Goal: Information Seeking & Learning: Compare options

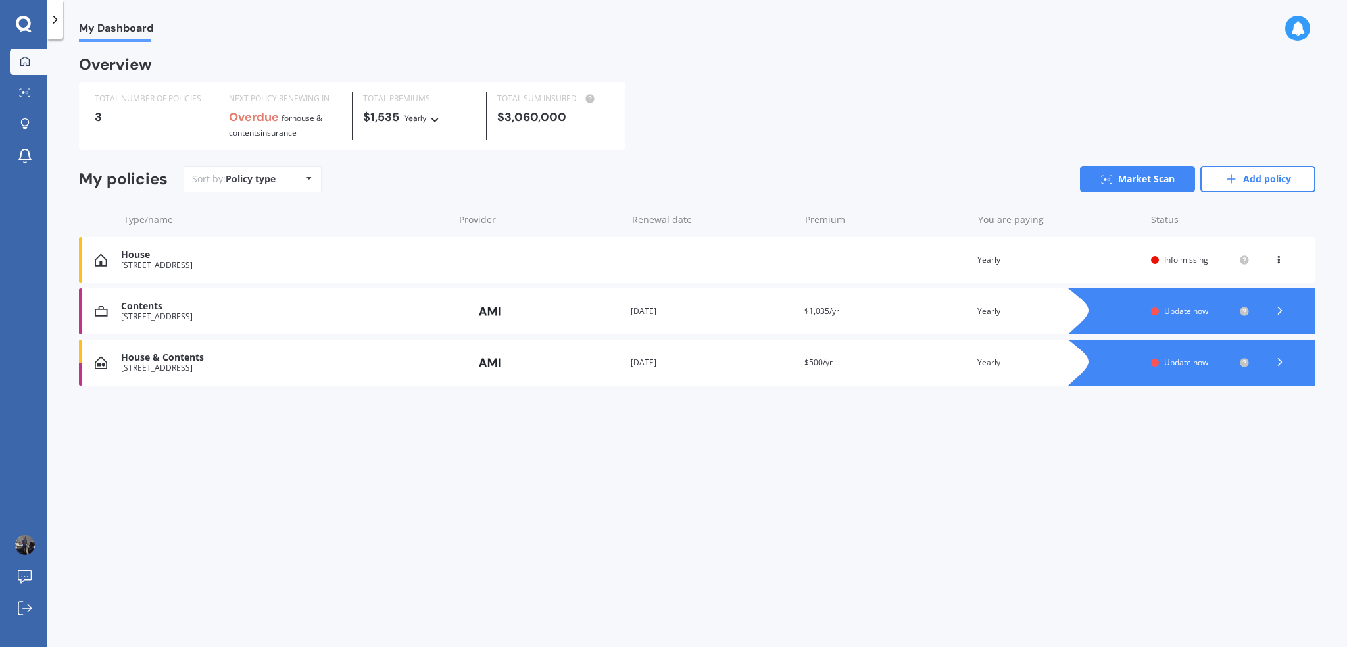
click at [150, 261] on div "[STREET_ADDRESS]" at bounding box center [284, 265] width 326 height 9
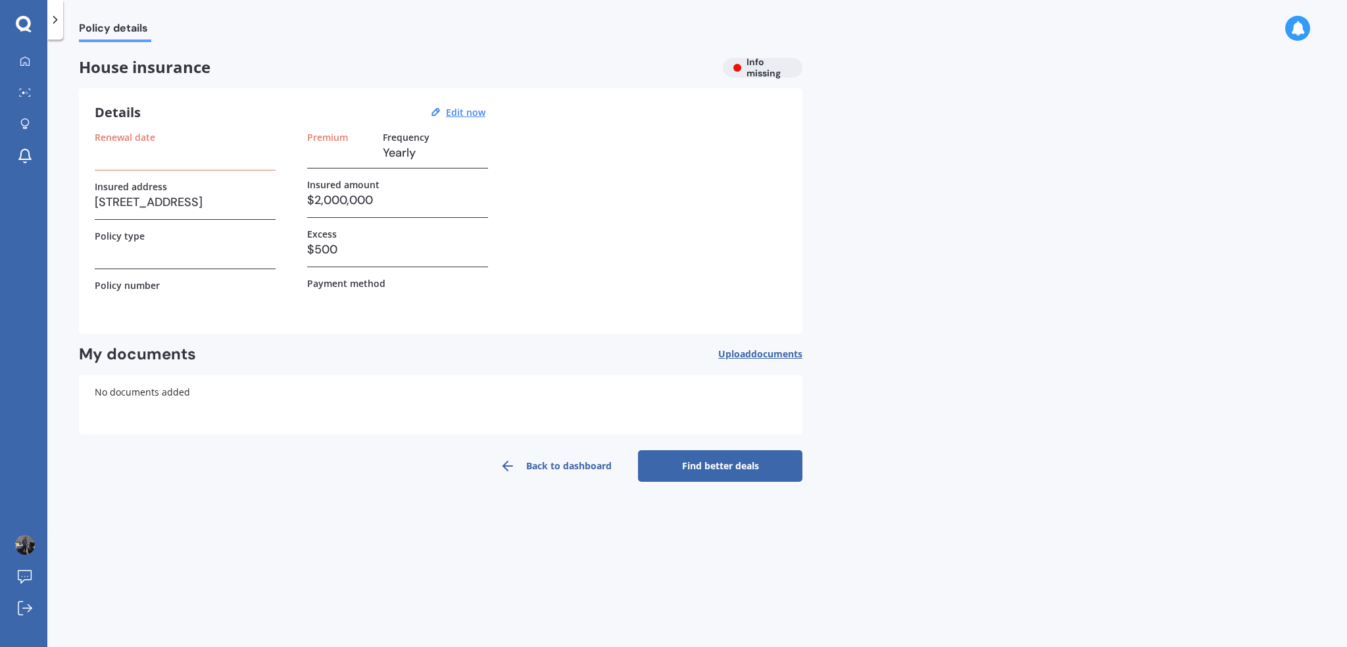
click at [532, 466] on link "Back to dashboard" at bounding box center [556, 466] width 164 height 32
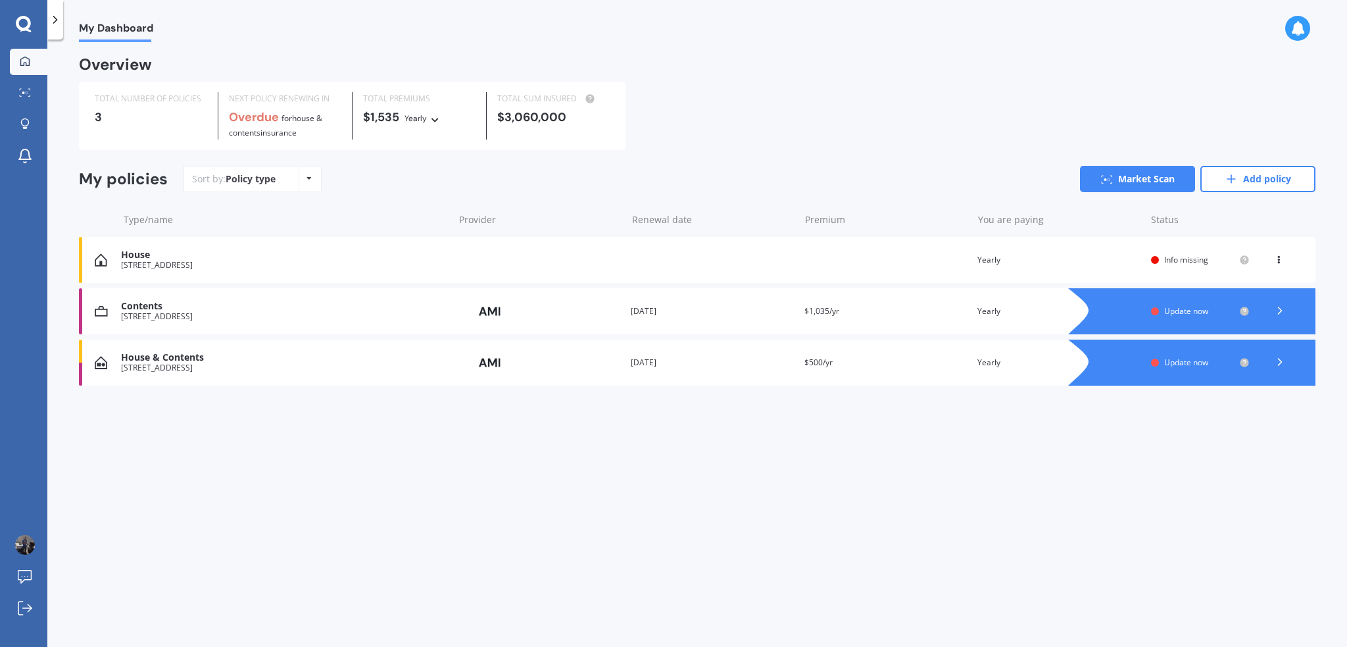
click at [199, 315] on div "[STREET_ADDRESS]" at bounding box center [284, 316] width 326 height 9
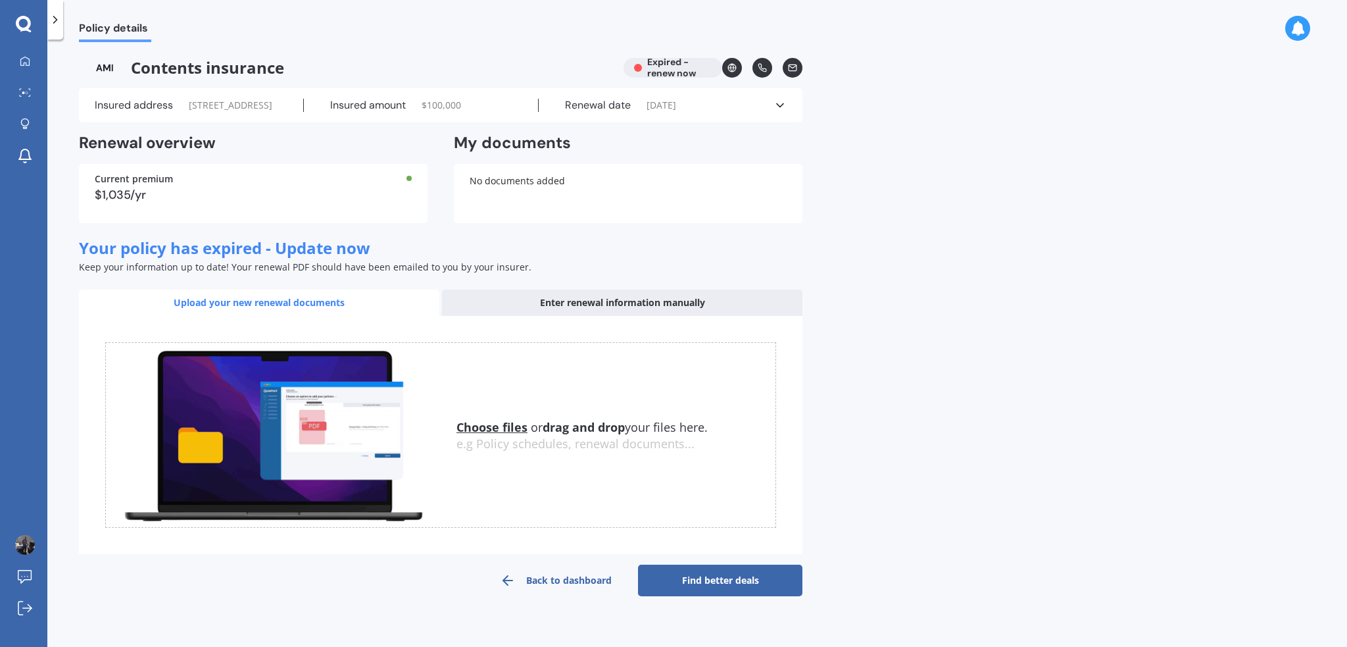
click at [689, 596] on link "Find better deals" at bounding box center [720, 580] width 164 height 32
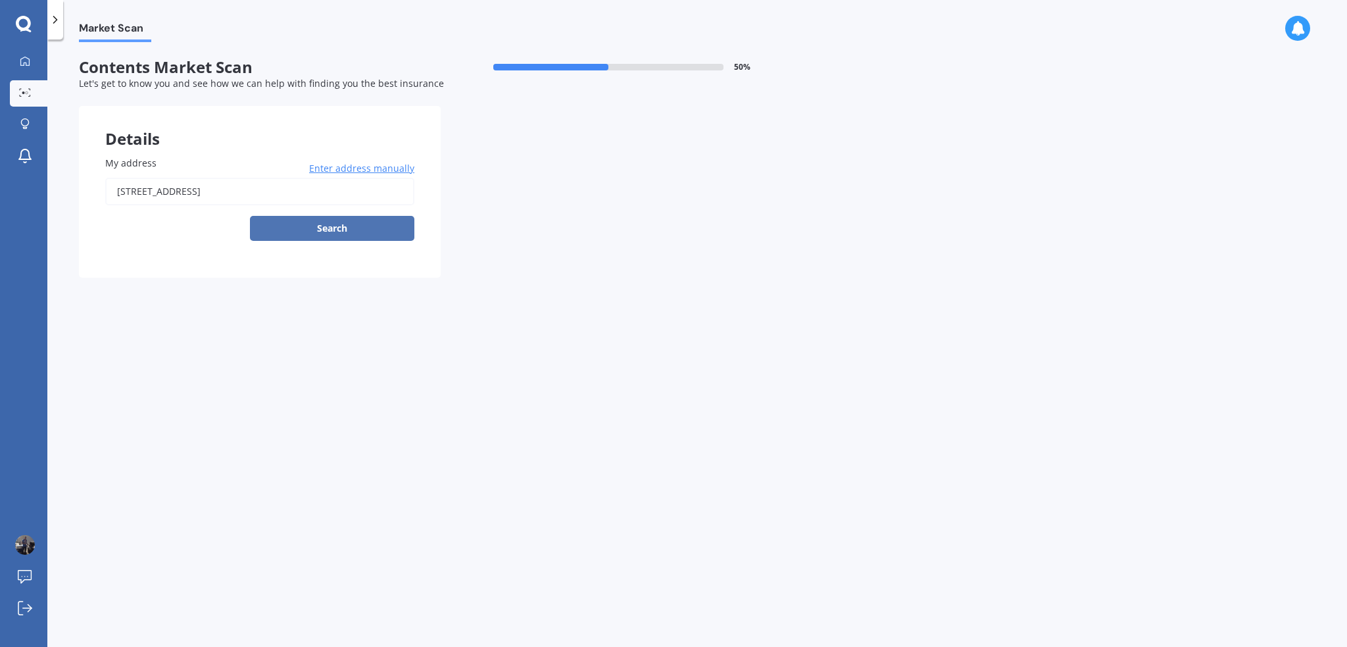
click at [331, 228] on button "Search" at bounding box center [332, 228] width 164 height 25
type input "[STREET_ADDRESS]"
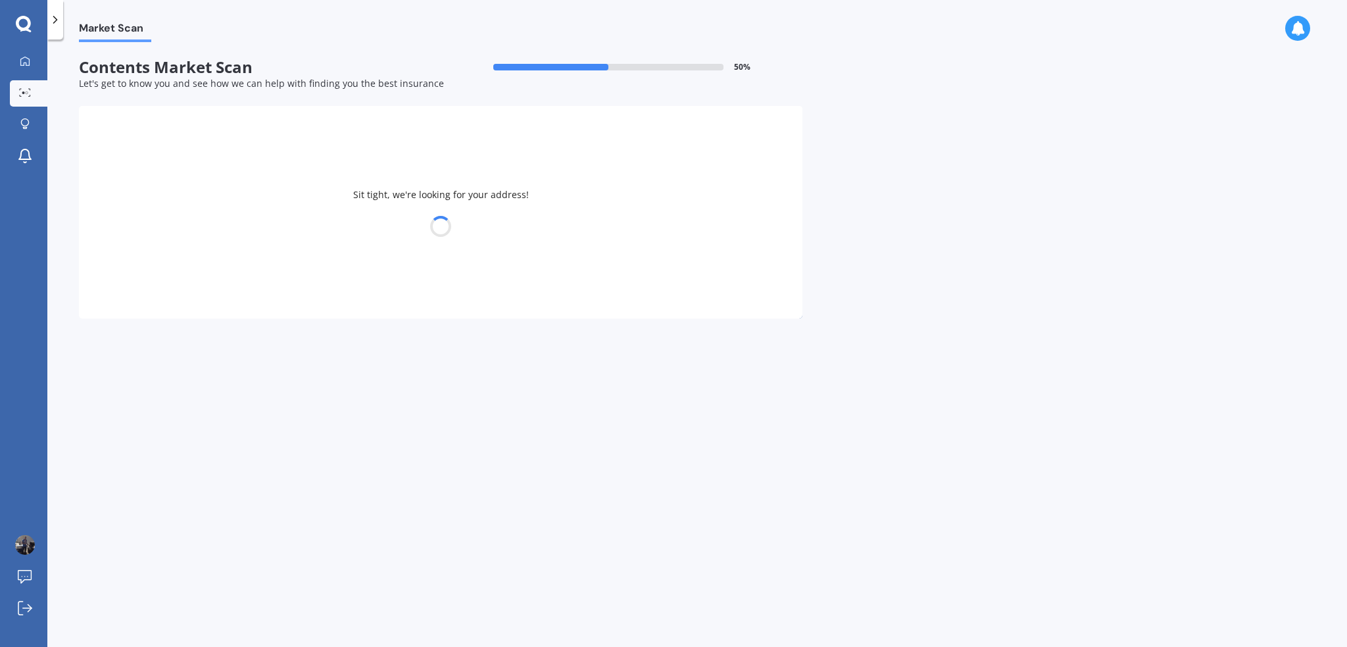
select select "04"
select select "06"
select select "1970"
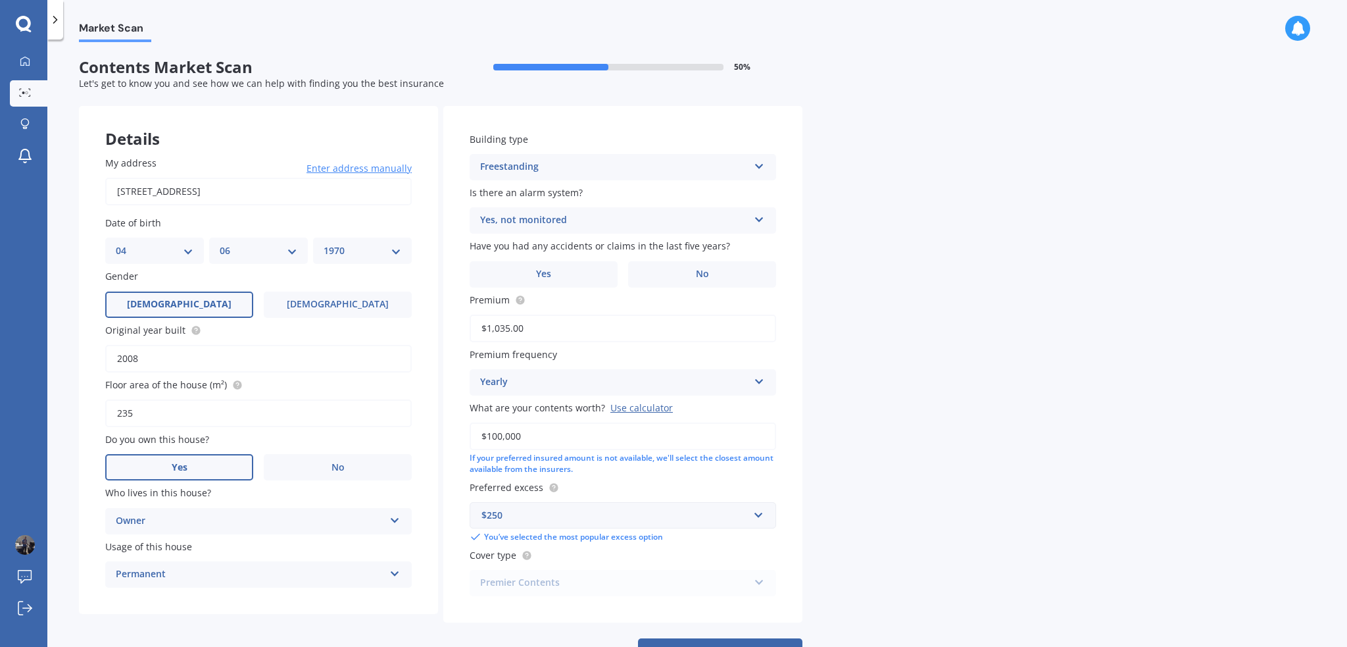
scroll to position [51, 0]
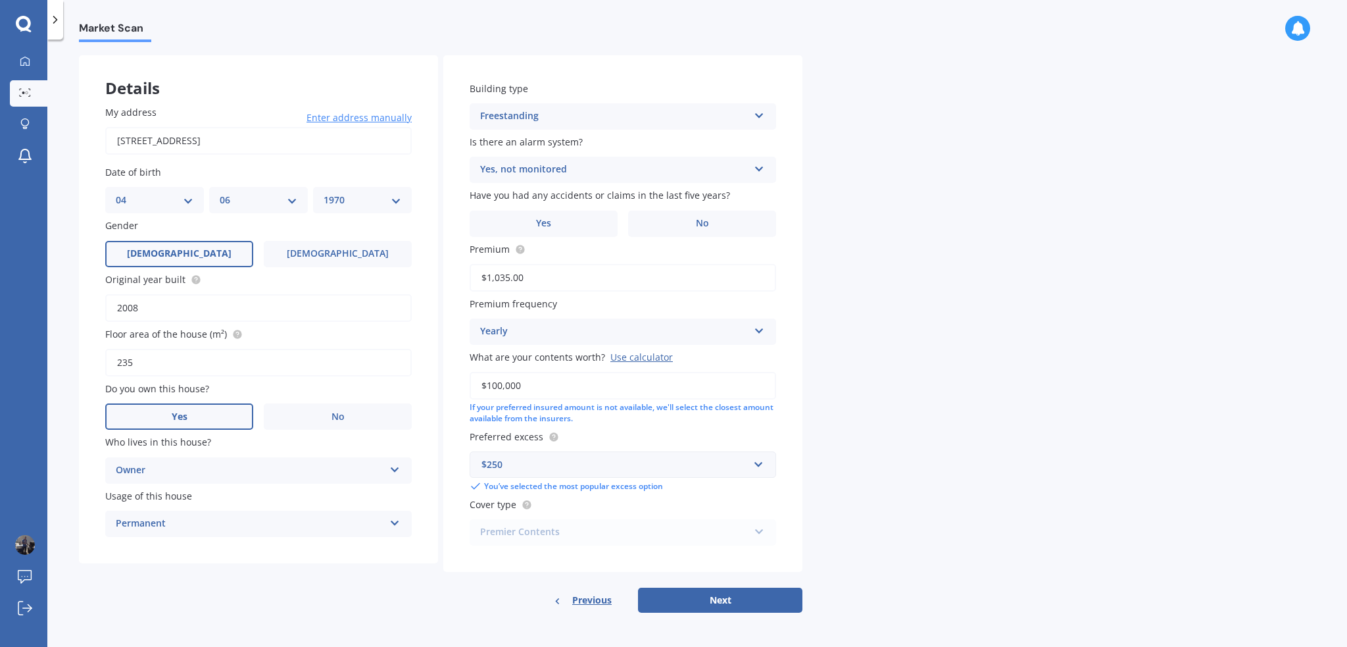
drag, startPoint x: 544, startPoint y: 282, endPoint x: 501, endPoint y: 278, distance: 43.5
click at [501, 278] on input "$1,035.00" at bounding box center [623, 278] width 307 height 28
type input "$1,095.00"
drag, startPoint x: 534, startPoint y: 383, endPoint x: 497, endPoint y: 387, distance: 37.1
click at [497, 387] on input "$100,000" at bounding box center [623, 386] width 307 height 28
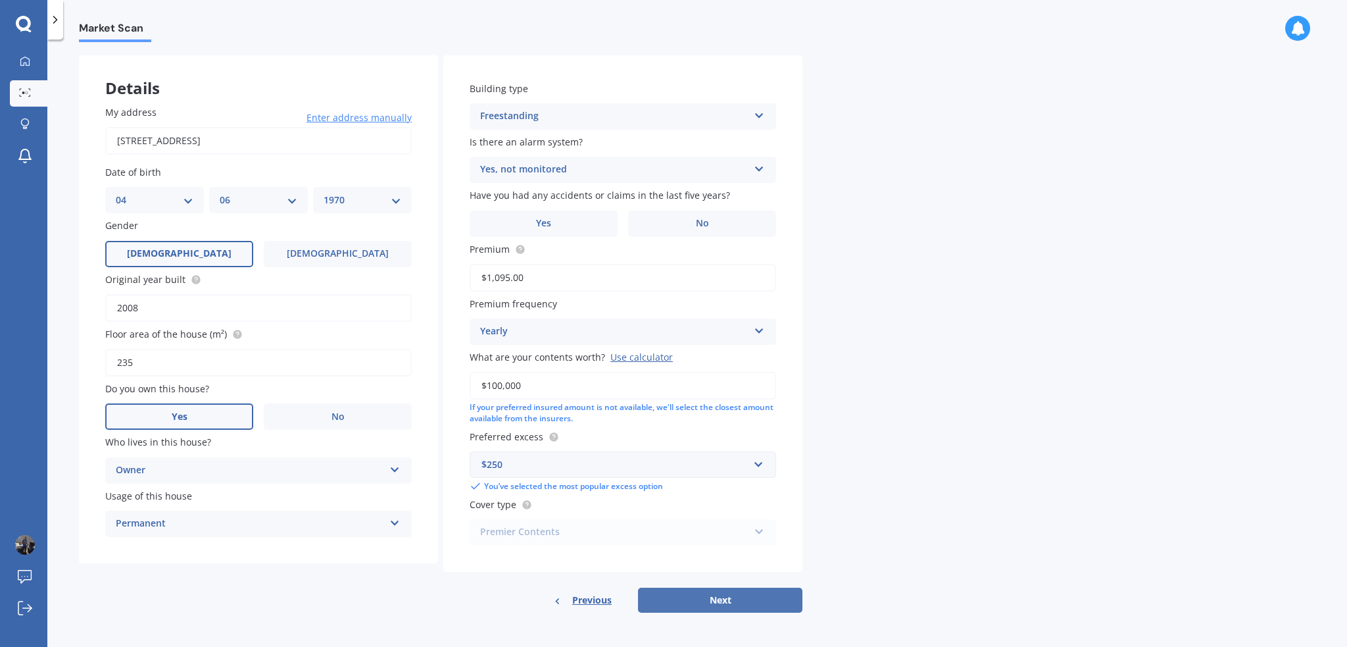
click at [692, 604] on button "Next" at bounding box center [720, 599] width 164 height 25
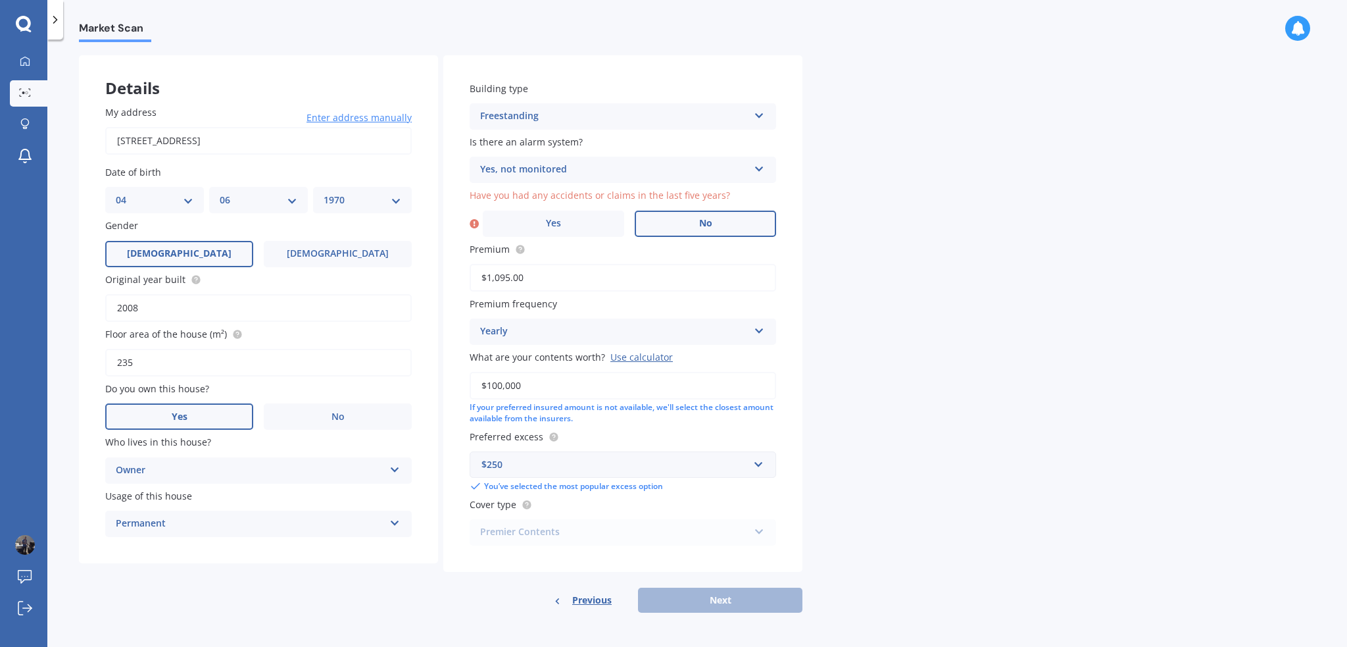
click at [699, 228] on span "No" at bounding box center [705, 223] width 13 height 11
click at [0, 0] on input "No" at bounding box center [0, 0] width 0 height 0
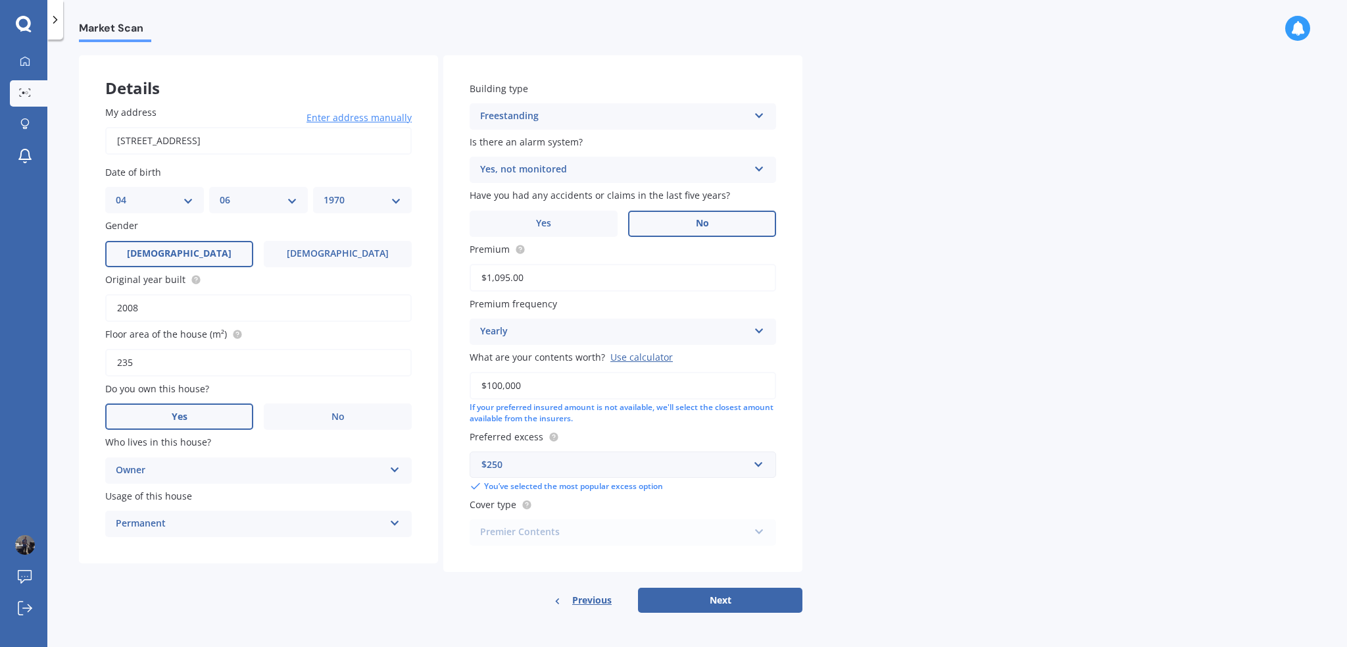
click at [676, 593] on button "Next" at bounding box center [720, 599] width 164 height 25
select select "04"
select select "06"
select select "1970"
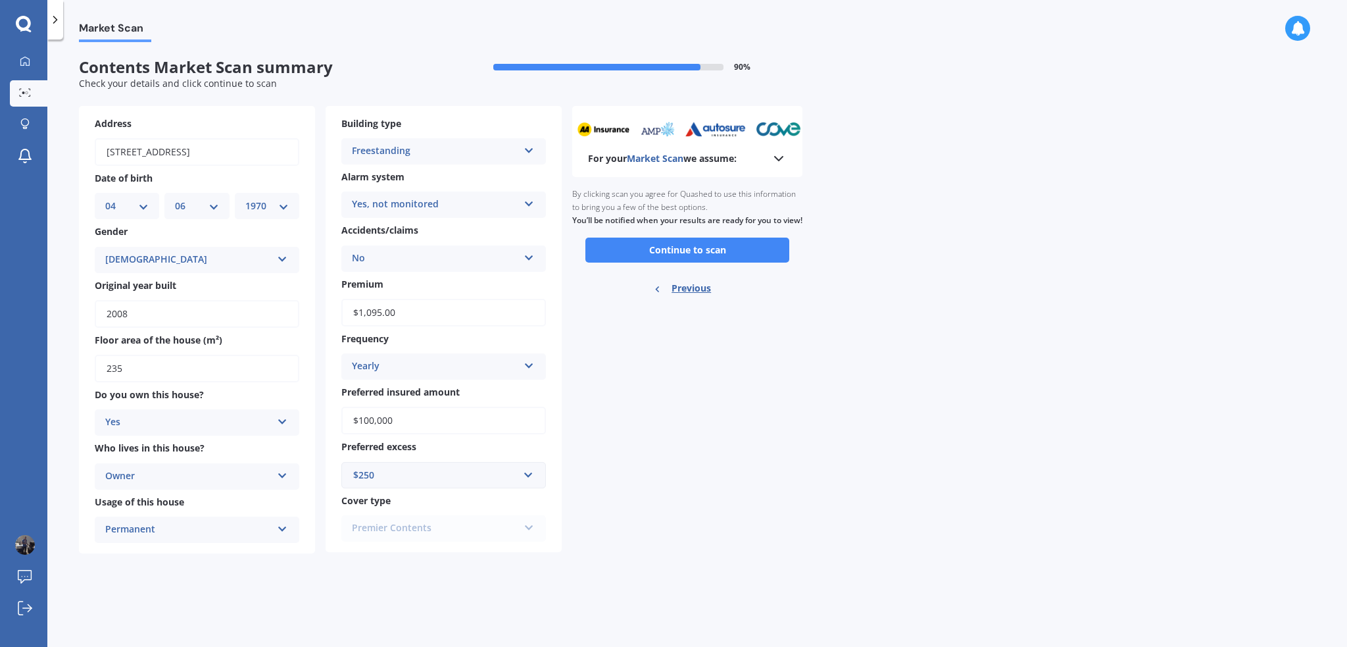
scroll to position [0, 0]
click at [659, 259] on button "Continue to scan" at bounding box center [688, 249] width 204 height 25
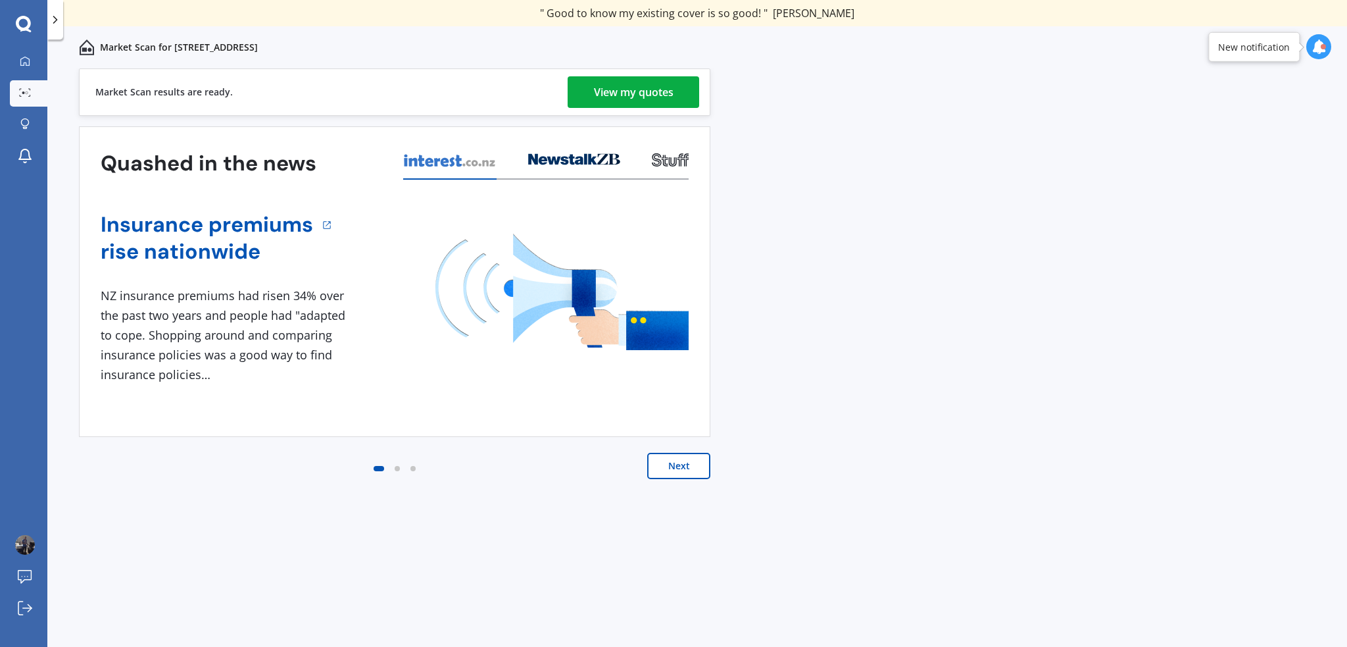
click at [609, 86] on div "View my quotes" at bounding box center [634, 92] width 80 height 32
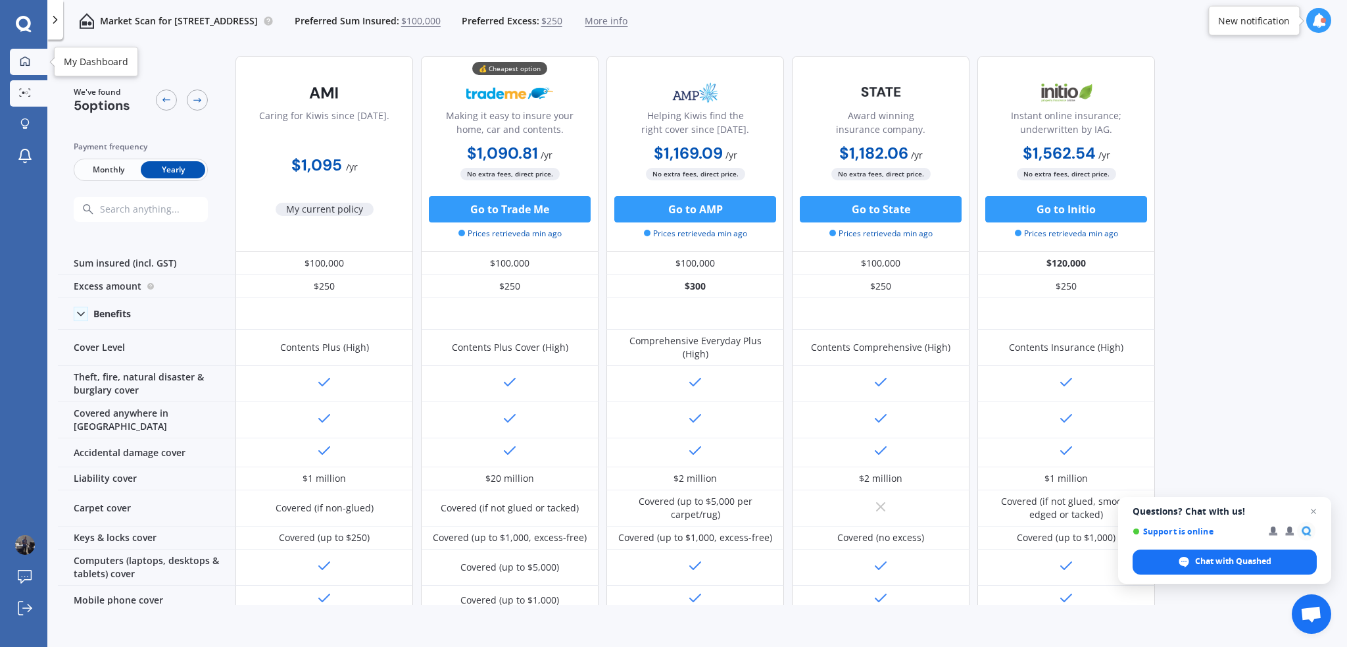
click at [24, 56] on icon at bounding box center [25, 61] width 11 height 11
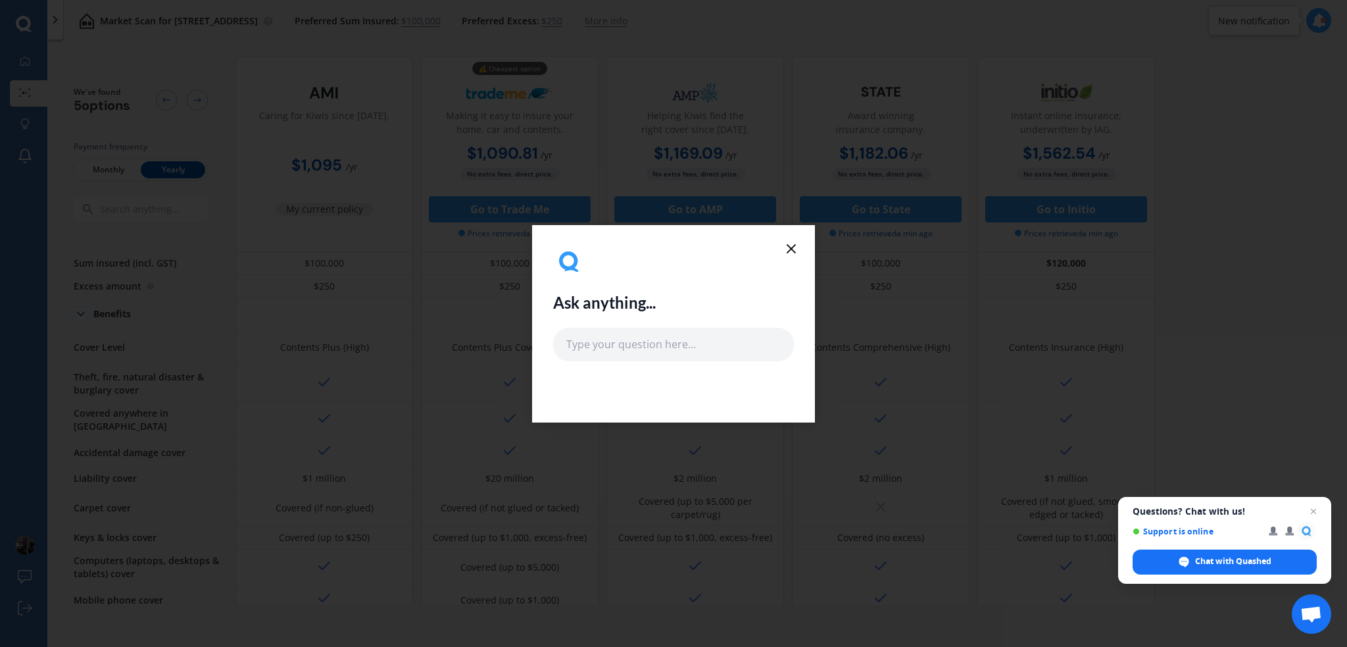
click at [788, 243] on icon at bounding box center [792, 249] width 16 height 16
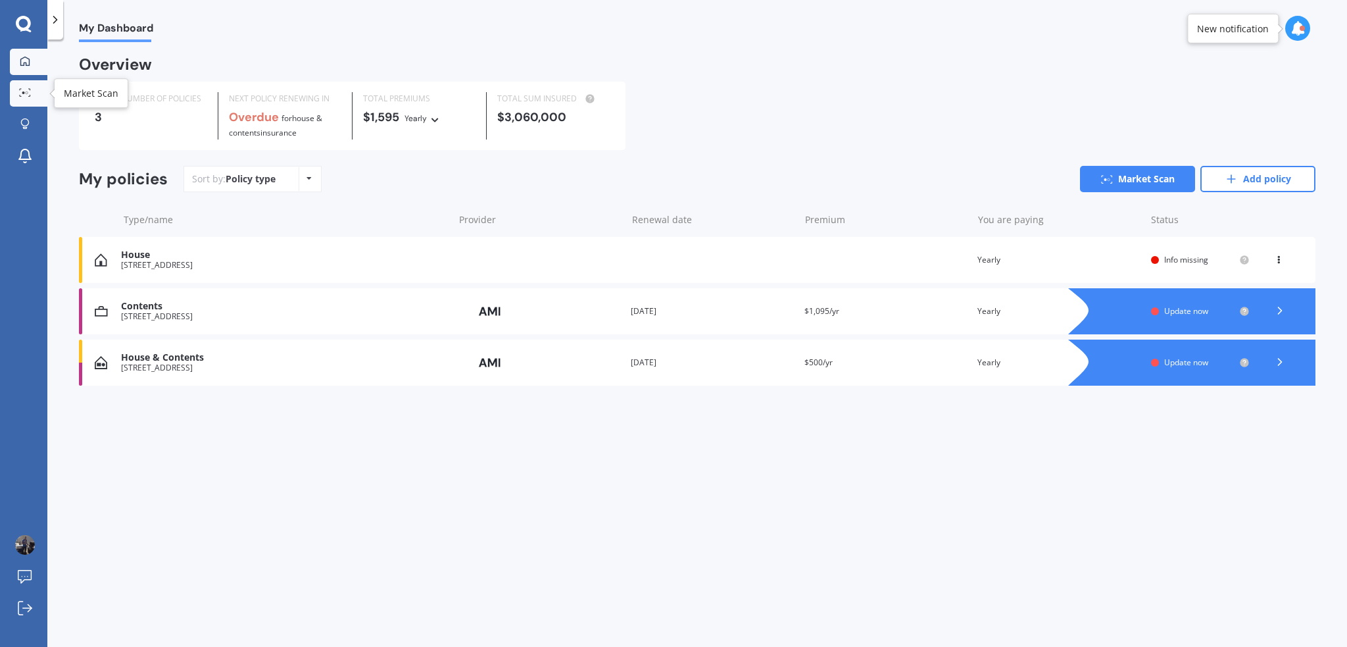
click at [28, 87] on link "Market Scan" at bounding box center [28, 93] width 37 height 26
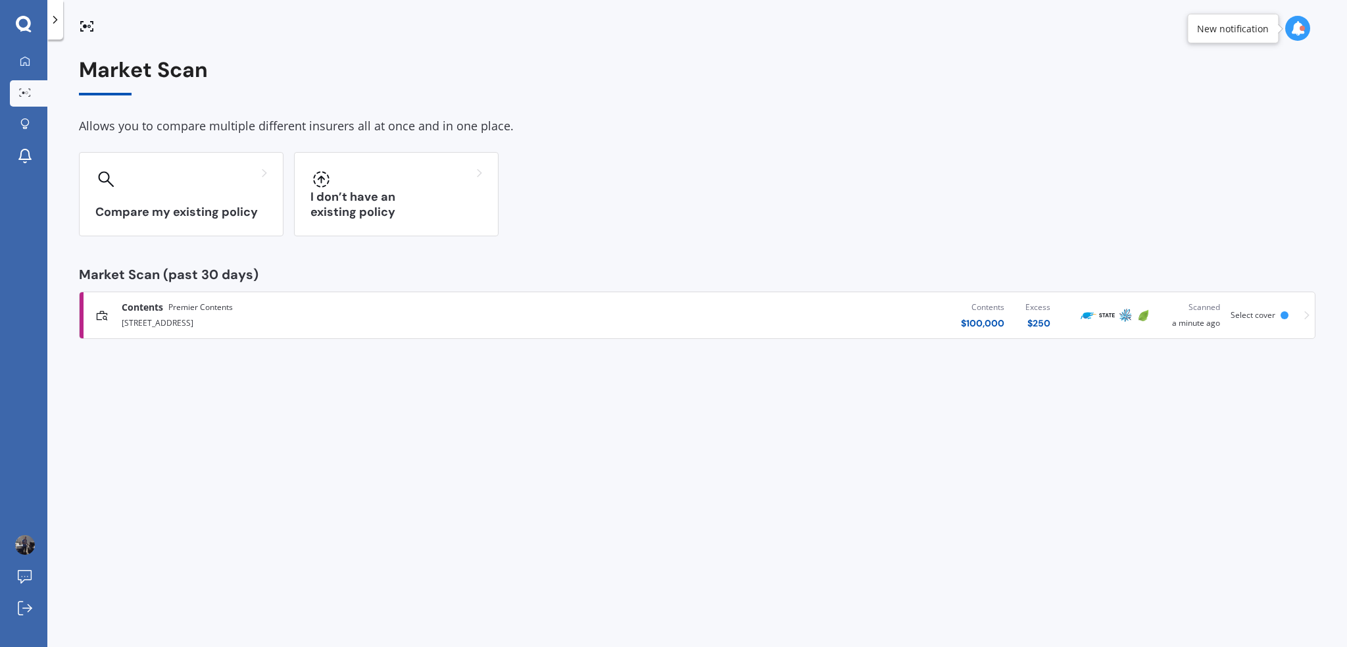
click at [21, 16] on icon at bounding box center [24, 24] width 16 height 17
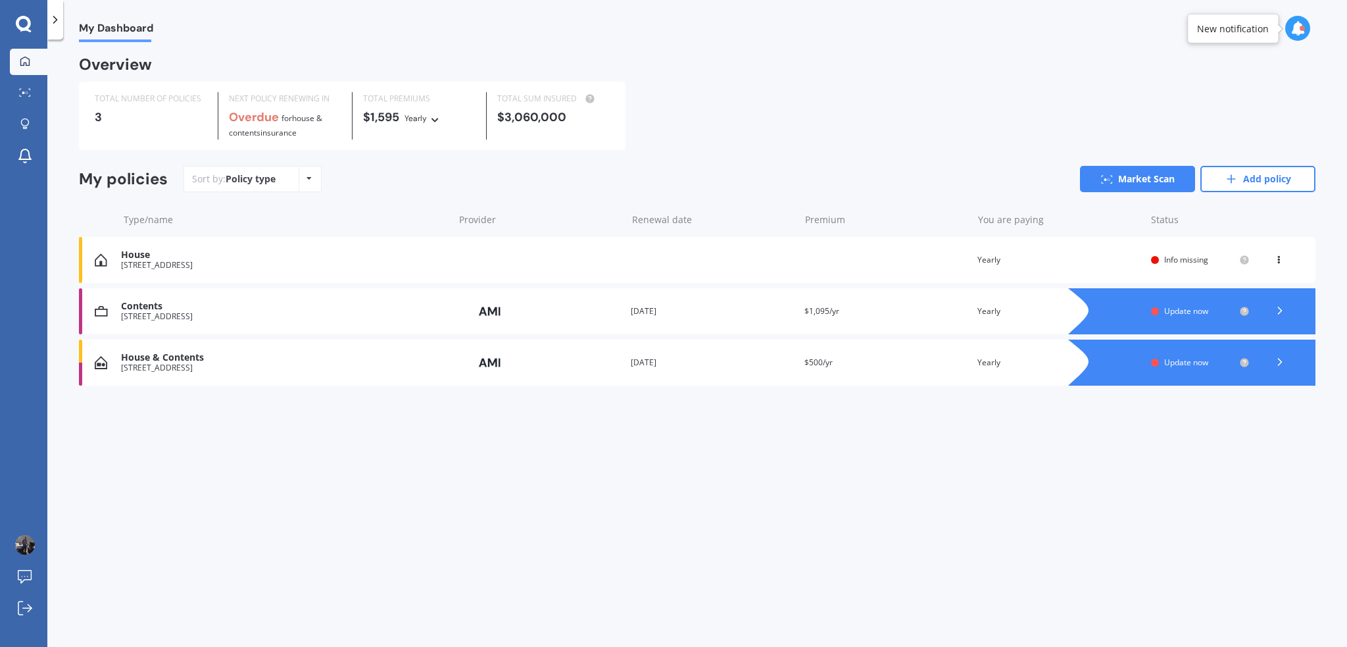
click at [465, 555] on div "My Dashboard Overview TOTAL NUMBER OF POLICIES 3 NEXT POLICY RENEWING IN Overdu…" at bounding box center [697, 345] width 1300 height 607
